Goal: Transaction & Acquisition: Purchase product/service

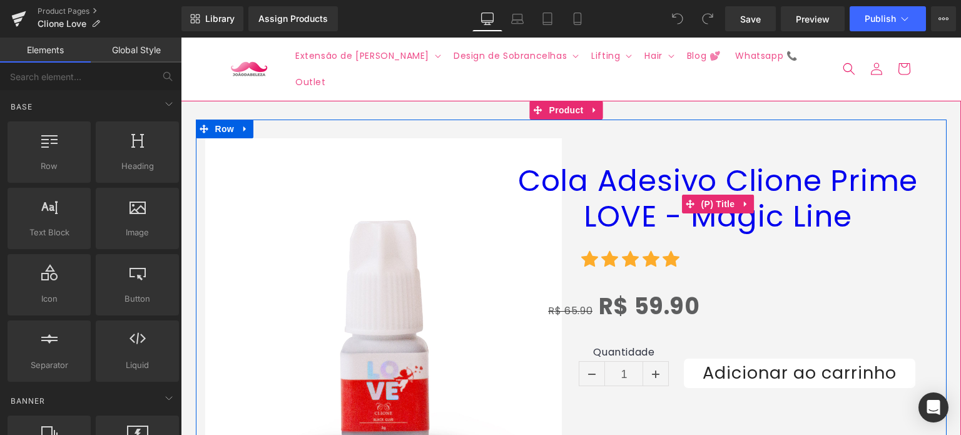
click at [613, 163] on link "Cola Adesivo Clione Prime LOVE - Magic Line" at bounding box center [719, 198] width 438 height 71
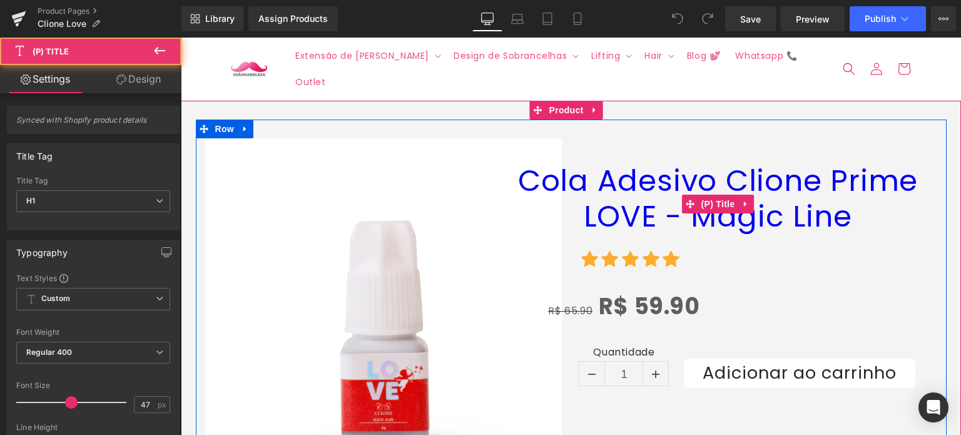
click at [612, 163] on link "Cola Adesivo Clione Prime LOVE - Magic Line" at bounding box center [719, 198] width 438 height 71
click at [613, 163] on link "Cola Adesivo Clione Prime LOVE - Magic Line" at bounding box center [719, 198] width 438 height 71
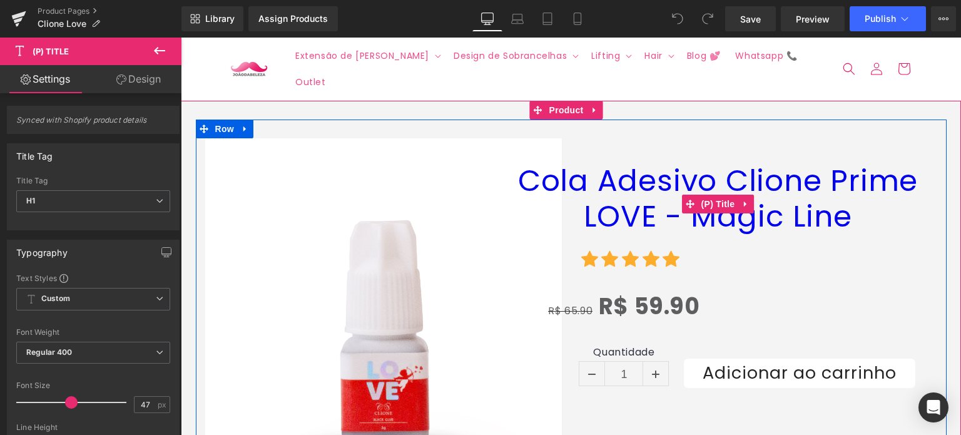
click at [613, 163] on link "Cola Adesivo Clione Prime LOVE - Magic Line" at bounding box center [719, 198] width 438 height 71
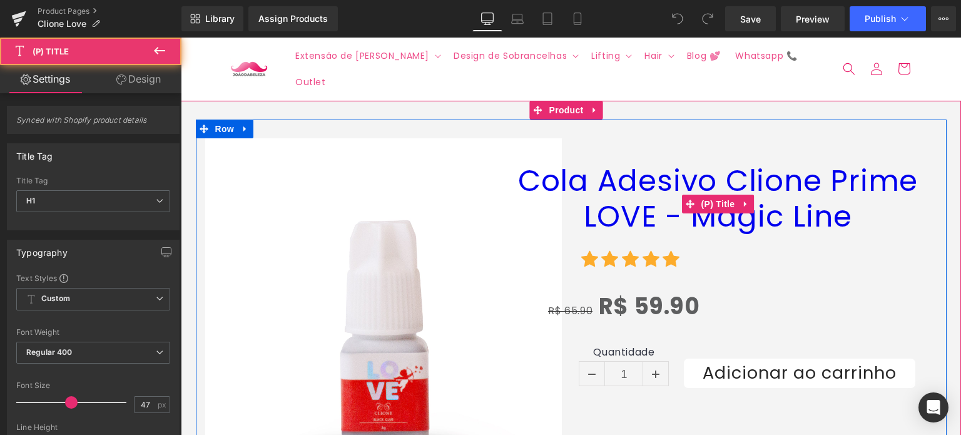
click at [613, 163] on link "Cola Adesivo Clione Prime LOVE - Magic Line" at bounding box center [719, 198] width 438 height 71
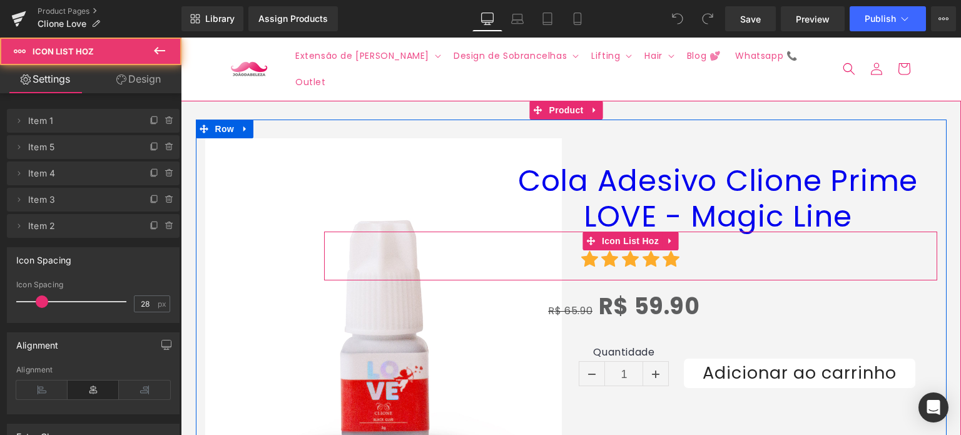
click at [621, 232] on div "Icon Icon Icon Icon Icon Icon List Hoz" at bounding box center [630, 256] width 613 height 49
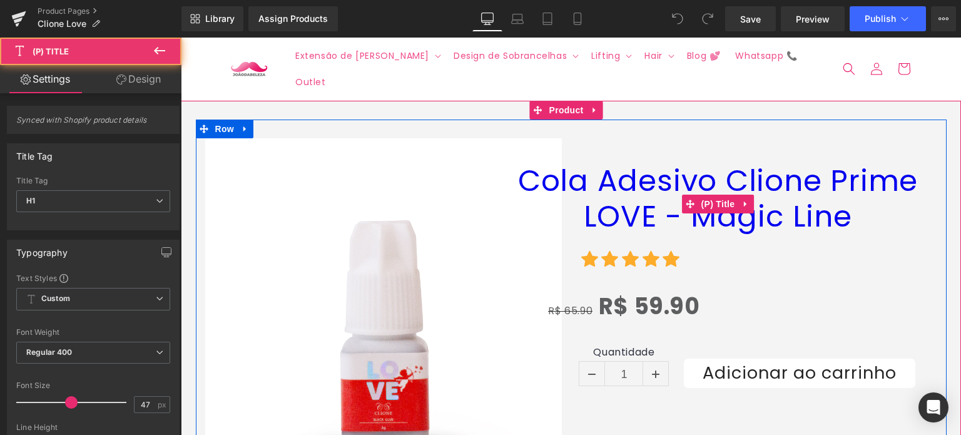
click at [624, 177] on link "Cola Adesivo Clione Prime LOVE - Magic Line" at bounding box center [719, 198] width 438 height 71
click at [624, 185] on link "Cola Adesivo Clione Prime LOVE - Magic Line" at bounding box center [719, 198] width 438 height 71
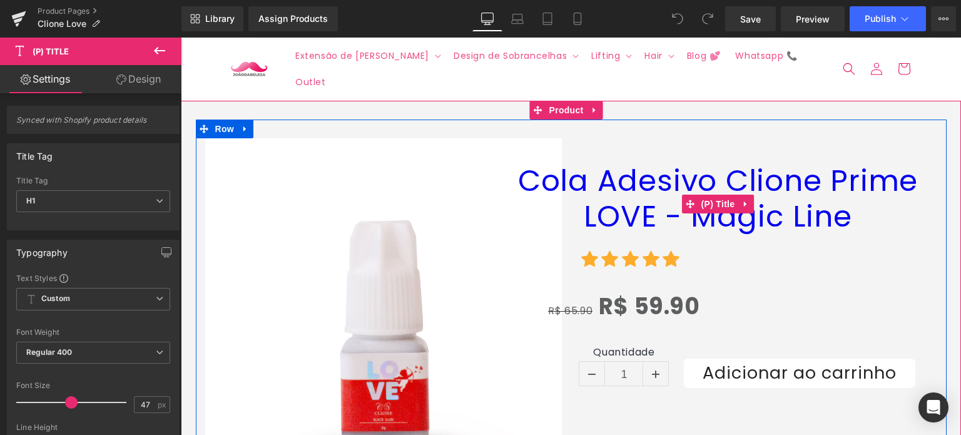
click at [623, 187] on link "Cola Adesivo Clione Prime LOVE - Magic Line" at bounding box center [719, 198] width 438 height 71
click at [641, 172] on link "Cola Adesivo Clione Prime LOVE - Magic Line" at bounding box center [719, 198] width 438 height 71
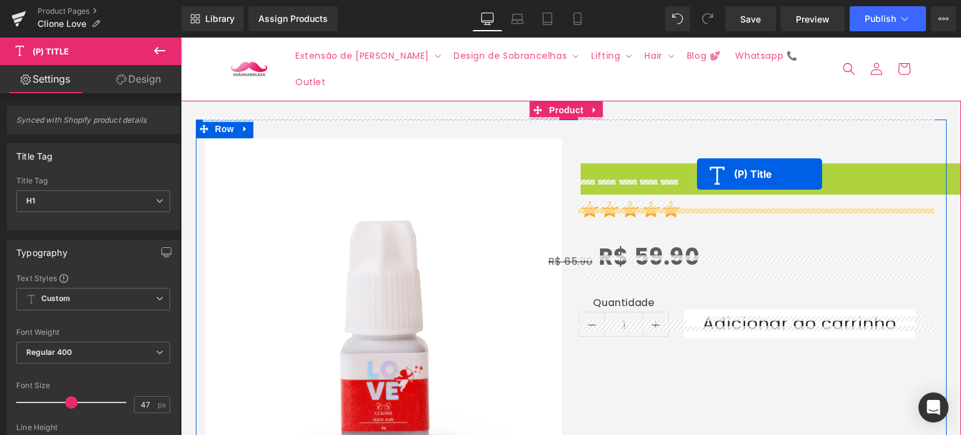
drag, startPoint x: 689, startPoint y: 183, endPoint x: 697, endPoint y: 174, distance: 12.0
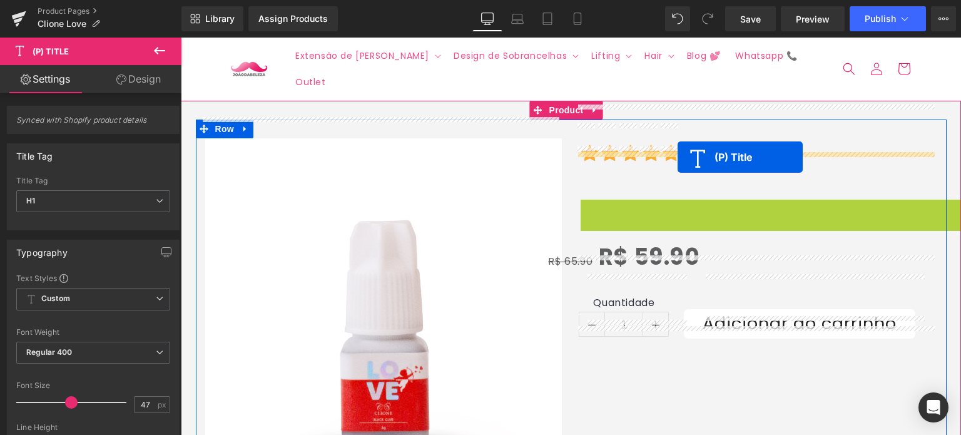
drag, startPoint x: 687, startPoint y: 210, endPoint x: 678, endPoint y: 157, distance: 53.4
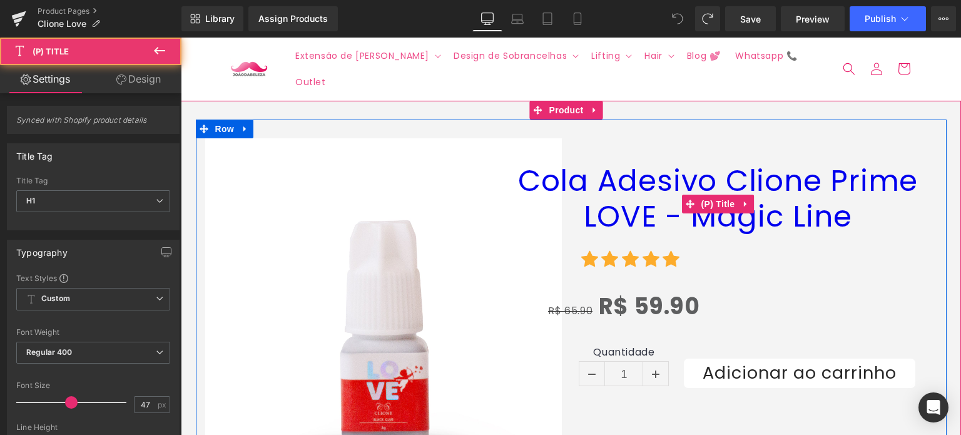
click at [618, 187] on link "Cola Adesivo Clione Prime LOVE - Magic Line" at bounding box center [719, 198] width 438 height 71
click at [616, 186] on link "Cola Adesivo Clione Prime LOVE - Magic Line" at bounding box center [719, 198] width 438 height 71
click at [617, 185] on link "Cola Adesivo Clione Prime LOVE - Magic Line" at bounding box center [719, 198] width 438 height 71
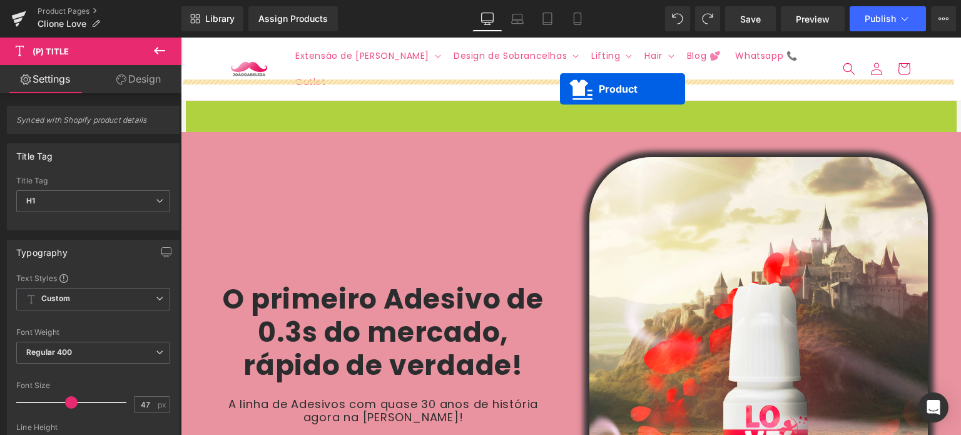
drag, startPoint x: 542, startPoint y: 93, endPoint x: 551, endPoint y: 90, distance: 9.1
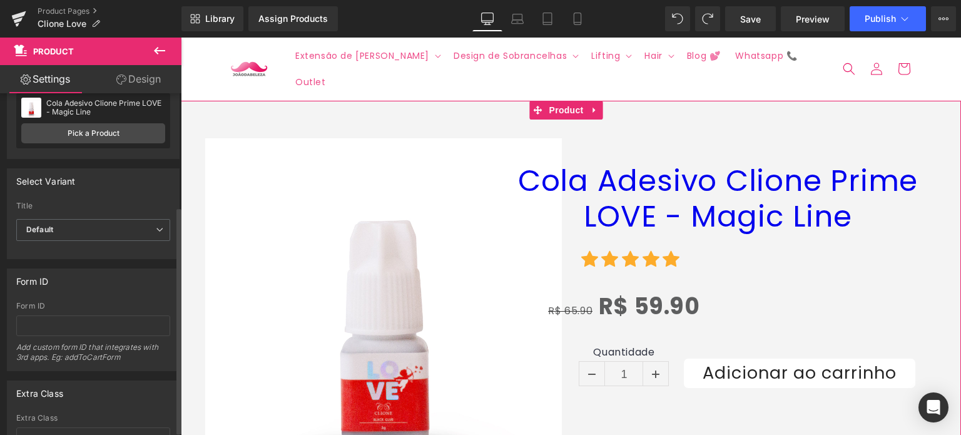
scroll to position [175, 0]
